Goal: Find specific page/section: Find specific page/section

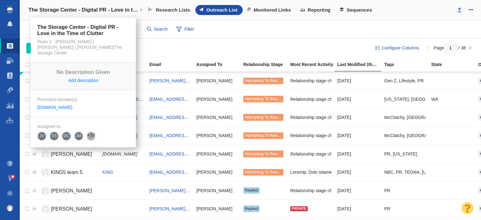
click at [70, 13] on link "The Storage Center - Digital PR - Love in the Time of Clutter" at bounding box center [85, 10] width 123 height 15
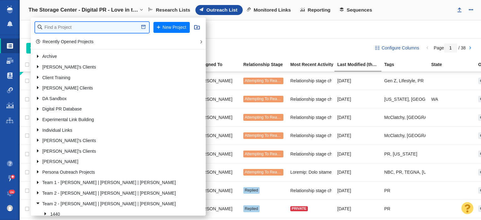
click at [79, 31] on input "text" at bounding box center [92, 27] width 114 height 11
type input "retrospe"
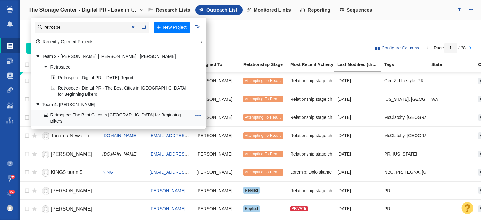
click at [79, 115] on link "Retrospec: The Best Cities in [GEOGRAPHIC_DATA] for Beginning Bikers" at bounding box center [117, 118] width 151 height 16
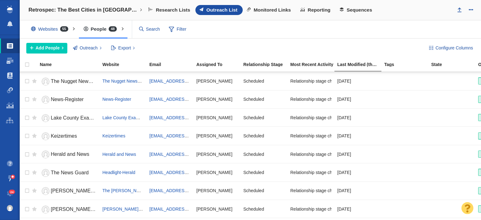
scroll to position [282, 0]
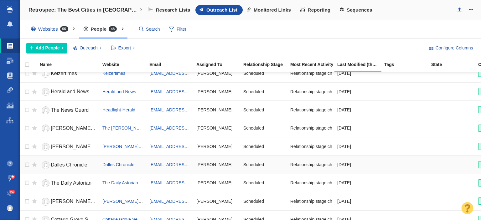
click at [407, 156] on td at bounding box center [405, 165] width 47 height 18
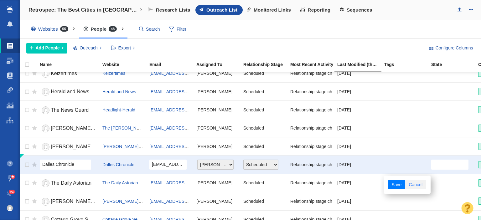
click at [424, 181] on link "Cancel" at bounding box center [416, 184] width 21 height 9
